Goal: Task Accomplishment & Management: Use online tool/utility

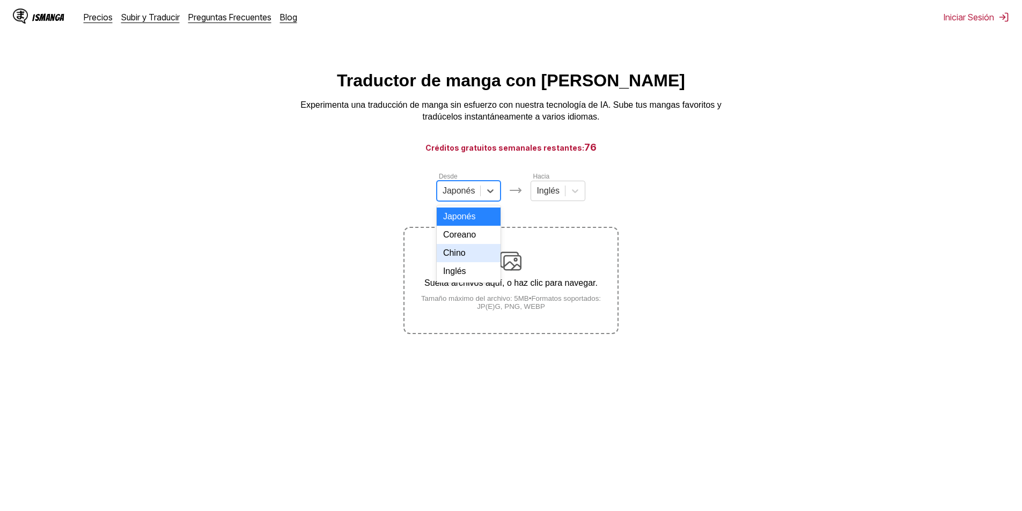
click at [463, 262] on div "Chino" at bounding box center [469, 253] width 64 height 18
click at [549, 191] on div at bounding box center [543, 191] width 23 height 12
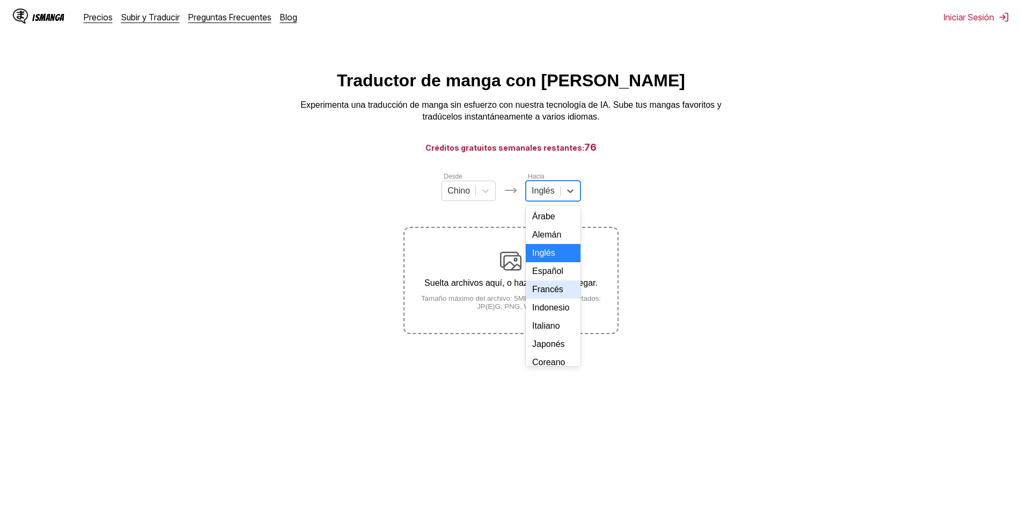
click at [456, 294] on div "Suelta archivos aquí, o haz clic para navegar. Tamaño máximo del archivo: 5MB •…" at bounding box center [510, 280] width 212 height 60
click at [0, 0] on input "Suelta archivos aquí, o haz clic para navegar. Tamaño máximo del archivo: 5MB •…" at bounding box center [0, 0] width 0 height 0
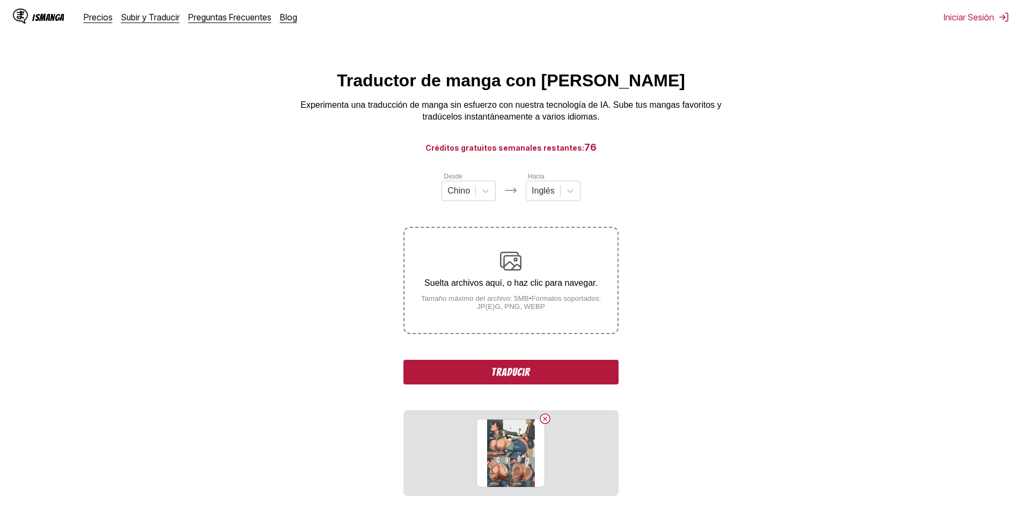
click at [527, 372] on button "Traducir" at bounding box center [510, 372] width 215 height 25
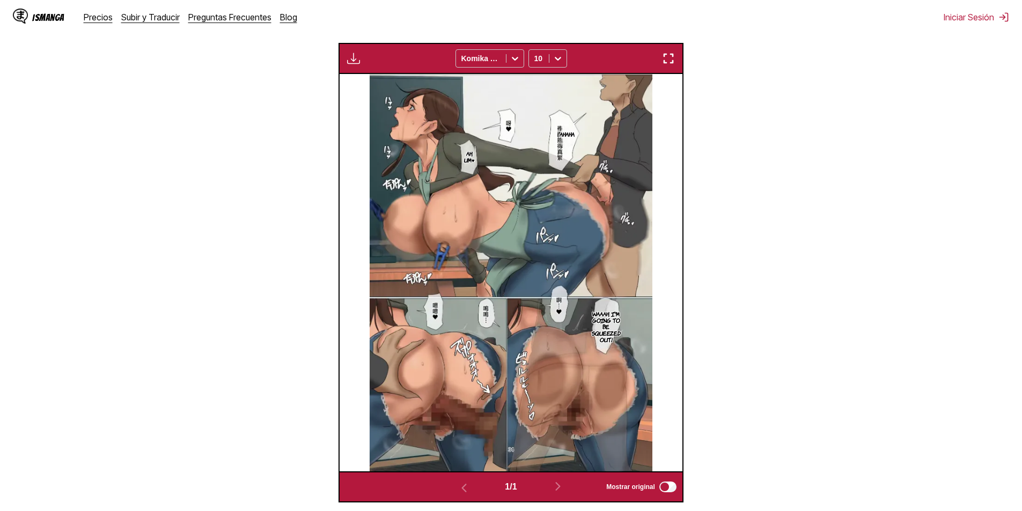
click at [469, 158] on p "Ah, um♥" at bounding box center [469, 156] width 15 height 17
click at [571, 139] on p "Ahaha" at bounding box center [566, 134] width 19 height 11
click at [587, 333] on img at bounding box center [511, 272] width 283 height 397
click at [597, 327] on p "Waaah, I'm going to be squeezed out!" at bounding box center [605, 326] width 33 height 36
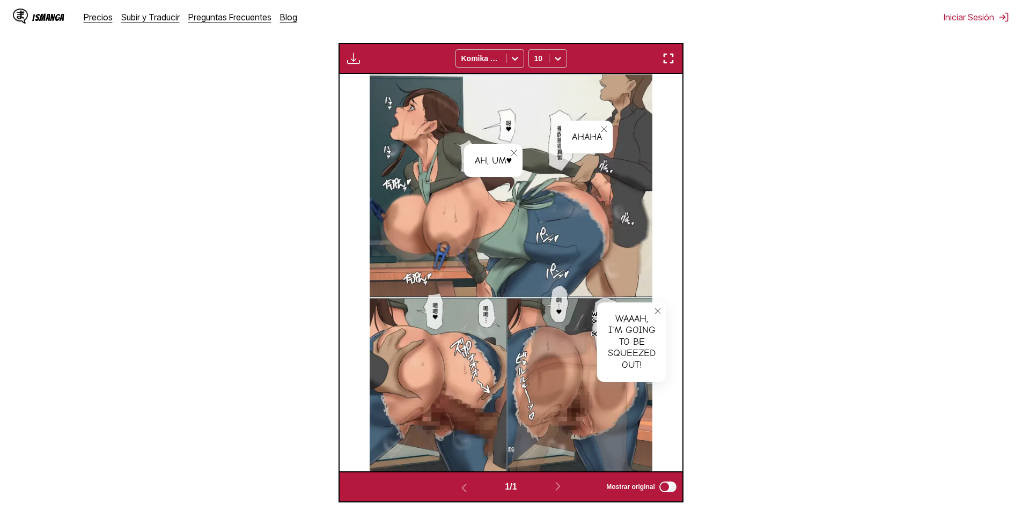
click at [423, 334] on img at bounding box center [511, 272] width 283 height 397
click at [426, 314] on img at bounding box center [511, 272] width 283 height 397
click at [869, 167] on section "Desde Chino Hacia Inglés Suelta archivos aquí, o haz clic para navegar. Tamaño …" at bounding box center [511, 178] width 1005 height 648
click at [754, 217] on section "Desde Chino Hacia Inglés Suelta archivos aquí, o haz clic para navegar. Tamaño …" at bounding box center [511, 178] width 1005 height 648
